Goal: Obtain resource: Download file/media

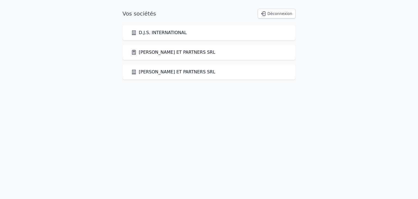
click at [154, 51] on link "[PERSON_NAME] ET PARTNERS SRL" at bounding box center [173, 52] width 84 height 7
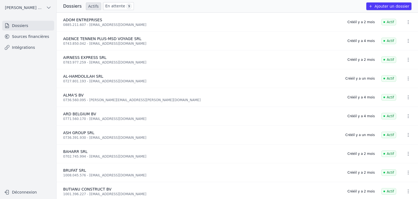
click at [30, 39] on link "Sources financières" at bounding box center [28, 37] width 52 height 10
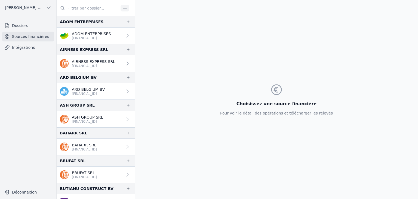
click at [104, 39] on p "[FINANCIAL_ID]" at bounding box center [91, 38] width 39 height 4
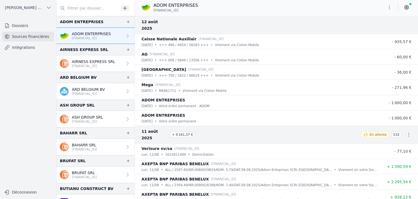
click at [391, 9] on icon "button" at bounding box center [389, 7] width 5 height 5
click at [373, 19] on button "Renommer" at bounding box center [376, 19] width 39 height 10
click at [391, 9] on icon "button" at bounding box center [389, 7] width 5 height 5
click at [383, 28] on button "Exporter" at bounding box center [376, 29] width 39 height 10
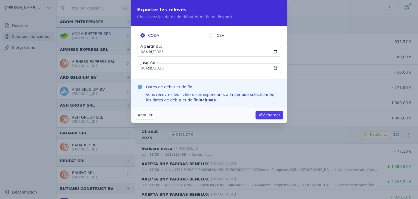
click at [145, 53] on input "[DATE]" at bounding box center [209, 52] width 144 height 10
type input "[DATE]"
click at [264, 116] on button "Télécharger" at bounding box center [270, 115] width 28 height 9
click at [253, 110] on div "Annuler Télécharger" at bounding box center [209, 115] width 157 height 16
click at [142, 112] on button "Annuler" at bounding box center [145, 115] width 20 height 9
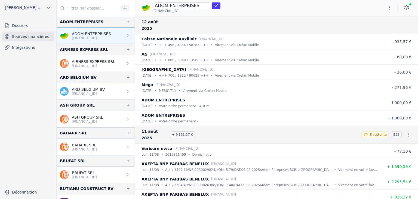
click at [15, 38] on link "Sources financières" at bounding box center [28, 37] width 52 height 10
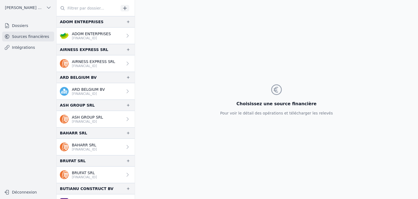
click at [16, 37] on link "Sources financières" at bounding box center [28, 37] width 52 height 10
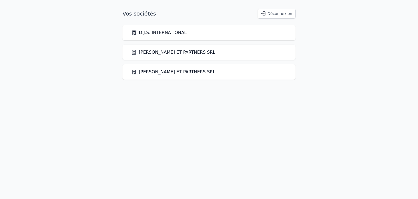
click at [158, 72] on link "[PERSON_NAME] ET PARTNERS SRL" at bounding box center [173, 72] width 84 height 7
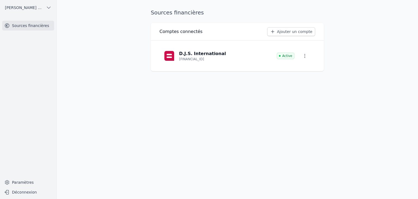
click at [27, 25] on link "Sources financières" at bounding box center [28, 26] width 52 height 10
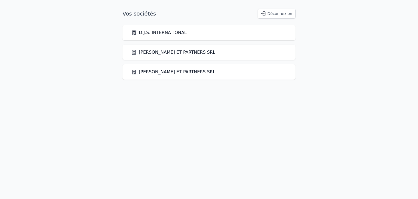
click at [155, 54] on link "[PERSON_NAME] ET PARTNERS SRL" at bounding box center [173, 52] width 84 height 7
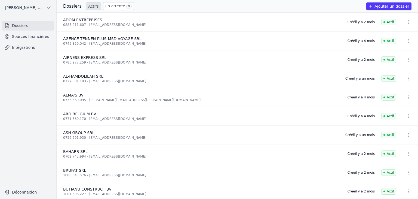
drag, startPoint x: 10, startPoint y: 38, endPoint x: 17, endPoint y: 41, distance: 8.3
click at [9, 38] on icon at bounding box center [6, 36] width 5 height 5
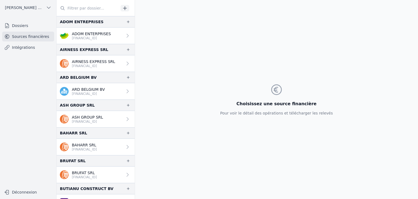
click at [79, 38] on p "[FINANCIAL_ID]" at bounding box center [91, 38] width 39 height 4
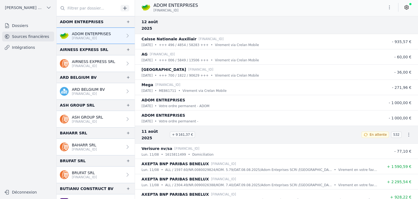
click at [389, 10] on button "button" at bounding box center [389, 7] width 11 height 9
click at [371, 30] on button "Exporter" at bounding box center [376, 29] width 39 height 10
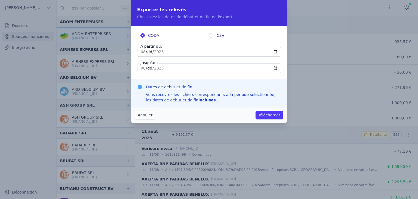
click at [148, 51] on input "[DATE]" at bounding box center [209, 52] width 144 height 10
click at [276, 53] on input "[DATE]" at bounding box center [209, 52] width 144 height 10
click at [212, 36] on input "CSV" at bounding box center [211, 35] width 4 height 4
radio input "true"
click at [143, 34] on input "CODA" at bounding box center [143, 35] width 4 height 4
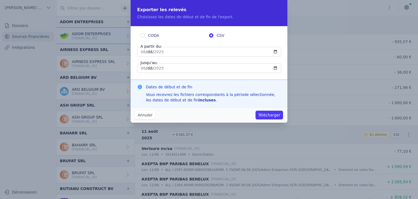
radio input "true"
radio input "false"
click at [276, 50] on input "[DATE]" at bounding box center [209, 52] width 144 height 10
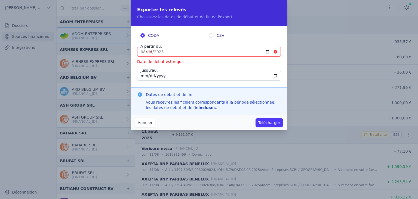
click at [142, 50] on input "A partir du:" at bounding box center [209, 52] width 144 height 10
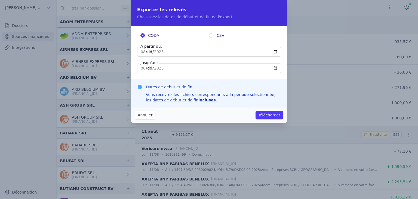
type input "[DATE]"
click at [262, 116] on button "Télécharger" at bounding box center [270, 115] width 28 height 9
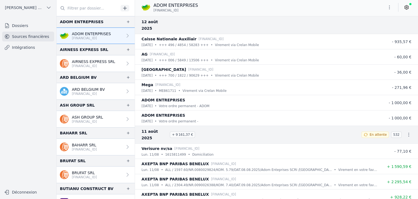
click at [98, 68] on link "AIRNESS EXPRESS SRL BE14 3632 2150 3883" at bounding box center [96, 63] width 78 height 16
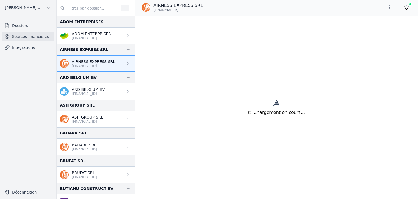
click at [101, 65] on p "[FINANCIAL_ID]" at bounding box center [93, 66] width 43 height 4
click at [391, 8] on icon "button" at bounding box center [389, 7] width 5 height 5
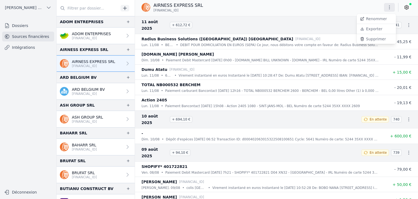
click at [374, 31] on button "Exporter" at bounding box center [376, 29] width 39 height 10
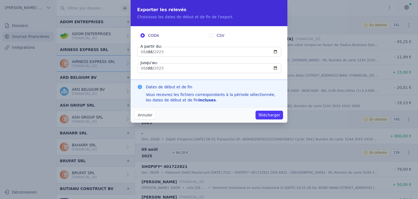
click at [156, 53] on input "[DATE]" at bounding box center [209, 52] width 144 height 10
click at [274, 53] on input "[DATE]" at bounding box center [209, 52] width 144 height 10
type input "2025-08-12"
click at [143, 115] on button "Annuler" at bounding box center [145, 115] width 20 height 9
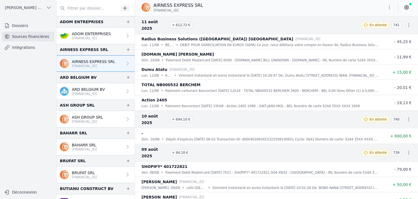
click at [78, 92] on p "[FINANCIAL_ID]" at bounding box center [88, 94] width 33 height 4
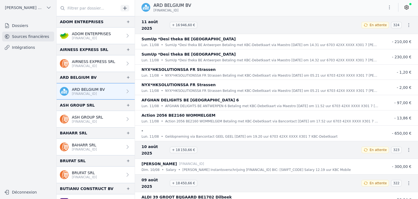
click at [391, 8] on icon "button" at bounding box center [389, 7] width 5 height 5
click at [380, 29] on button "Exporter" at bounding box center [376, 29] width 39 height 10
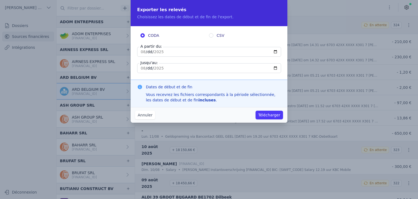
click at [143, 117] on button "Annuler" at bounding box center [145, 115] width 20 height 9
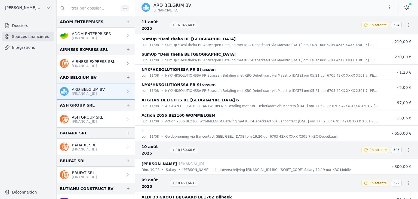
click at [81, 35] on p "ADOM ENTERPRISES" at bounding box center [91, 33] width 39 height 5
click at [83, 35] on p "ADOM ENTERPRISES" at bounding box center [91, 33] width 39 height 5
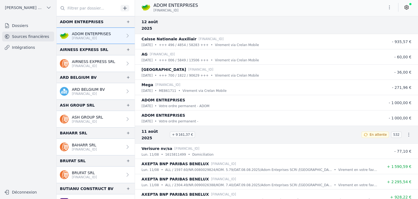
click at [85, 36] on p "[FINANCIAL_ID]" at bounding box center [91, 38] width 39 height 4
click at [390, 9] on icon "button" at bounding box center [389, 7] width 5 height 5
click at [367, 32] on button "Exporter" at bounding box center [376, 29] width 39 height 10
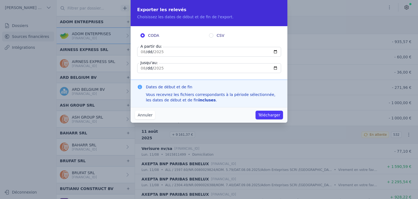
click at [275, 52] on input "[DATE]" at bounding box center [209, 52] width 144 height 10
click at [149, 52] on input "[DATE]" at bounding box center [209, 52] width 144 height 10
type input "[DATE]"
click at [262, 115] on button "Télécharger" at bounding box center [270, 115] width 28 height 9
click at [140, 116] on button "Annuler" at bounding box center [145, 115] width 20 height 9
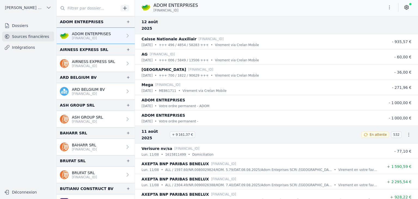
click at [82, 66] on p "[FINANCIAL_ID]" at bounding box center [93, 66] width 43 height 4
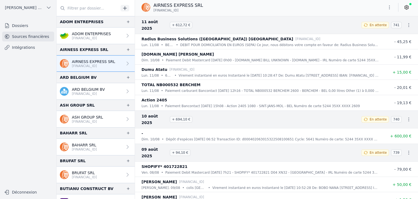
click at [84, 65] on p "[FINANCIAL_ID]" at bounding box center [93, 66] width 43 height 4
click at [89, 93] on p "[FINANCIAL_ID]" at bounding box center [88, 94] width 33 height 4
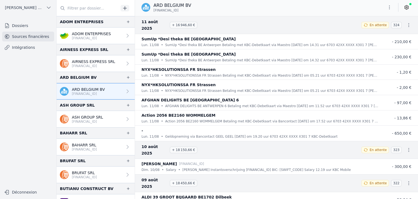
click at [390, 9] on icon "button" at bounding box center [389, 7] width 1 height 4
click at [381, 32] on button "Exporter" at bounding box center [376, 29] width 39 height 10
click at [91, 38] on p "BE61 1030 7811 8717" at bounding box center [91, 38] width 39 height 4
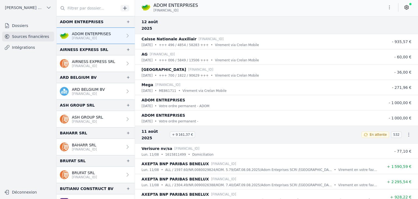
click at [391, 8] on icon "button" at bounding box center [389, 7] width 5 height 5
click at [367, 30] on button "Exporter" at bounding box center [376, 29] width 39 height 10
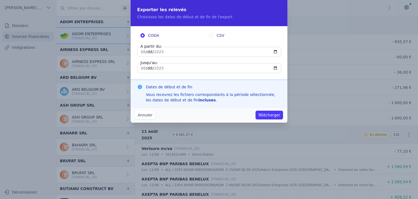
click at [144, 51] on input "2025-08-11" at bounding box center [209, 52] width 144 height 10
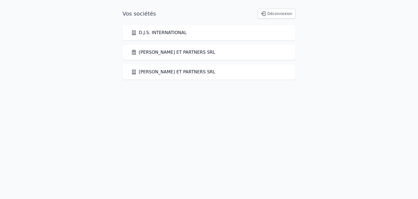
click at [273, 16] on button "Déconnexion" at bounding box center [277, 14] width 38 height 10
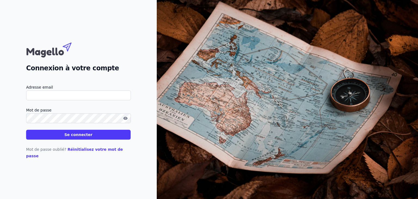
type input "[EMAIL_ADDRESS][DOMAIN_NAME]"
click at [89, 100] on input "A.kaba@kbp-experts.com" at bounding box center [78, 95] width 105 height 10
drag, startPoint x: 82, startPoint y: 98, endPoint x: 34, endPoint y: 98, distance: 48.8
click at [25, 96] on div "Connexion à votre compte Adresse email A.kaba@kbp-experts.com Mot de passe Se c…" at bounding box center [78, 99] width 157 height 199
click at [126, 120] on icon "button" at bounding box center [125, 118] width 4 height 3
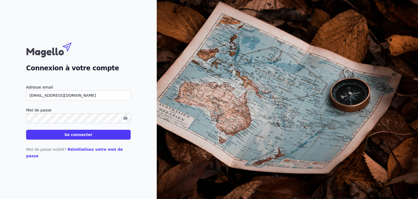
click at [23, 121] on div "Connexion à votre compte Adresse email A.kaba@kbp-experts.com Mot de passe Se c…" at bounding box center [78, 99] width 157 height 199
click at [72, 138] on button "Se connecter" at bounding box center [78, 135] width 105 height 10
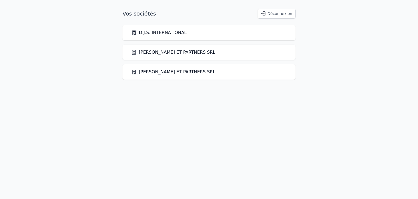
click at [154, 52] on link "[PERSON_NAME] ET PARTNERS SRL" at bounding box center [173, 52] width 84 height 7
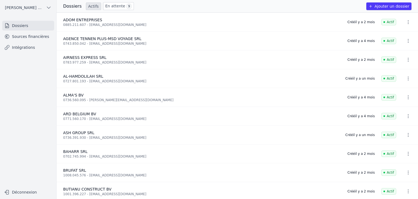
click at [26, 38] on link "Sources financières" at bounding box center [28, 37] width 52 height 10
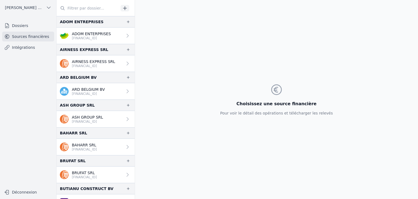
click at [84, 38] on p "[FINANCIAL_ID]" at bounding box center [91, 38] width 39 height 4
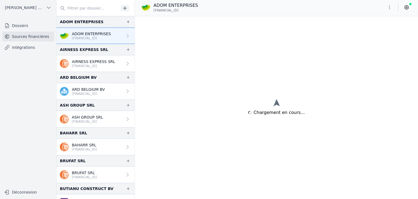
click at [388, 8] on icon "button" at bounding box center [389, 7] width 5 height 5
click at [374, 30] on button "Exporter" at bounding box center [376, 29] width 39 height 10
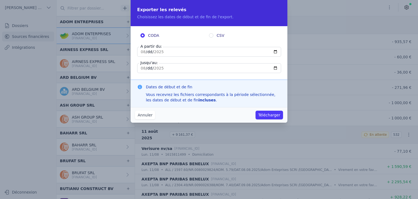
click at [275, 52] on input "[DATE]" at bounding box center [209, 52] width 144 height 10
type input "2025-08-12"
click at [147, 117] on button "Annuler" at bounding box center [145, 115] width 20 height 9
